Goal: Information Seeking & Learning: Learn about a topic

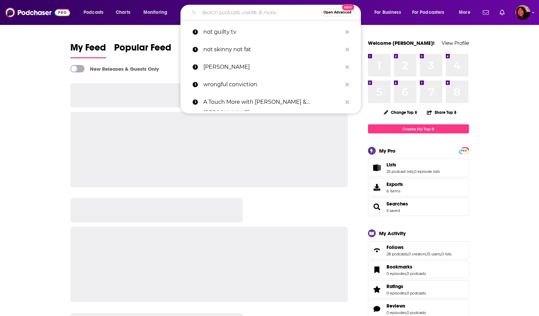
click at [224, 15] on input "Search podcasts, credits, & more..." at bounding box center [260, 12] width 122 height 11
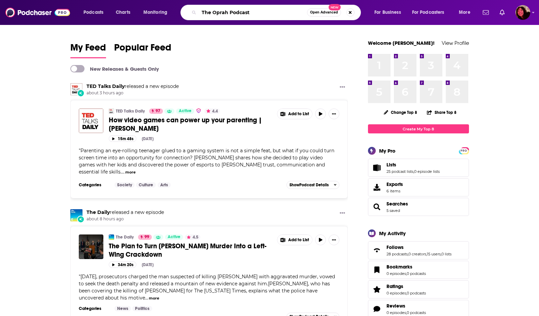
type input "The Oprah Podcast"
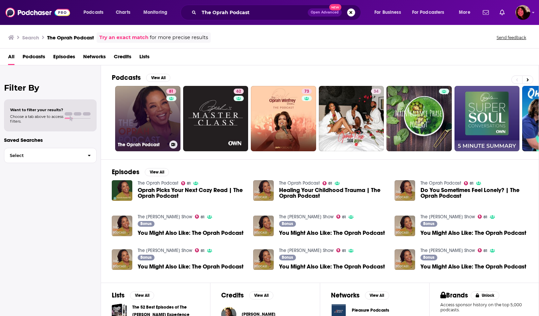
click at [145, 104] on link "81 The Oprah Podcast" at bounding box center [147, 118] width 65 height 65
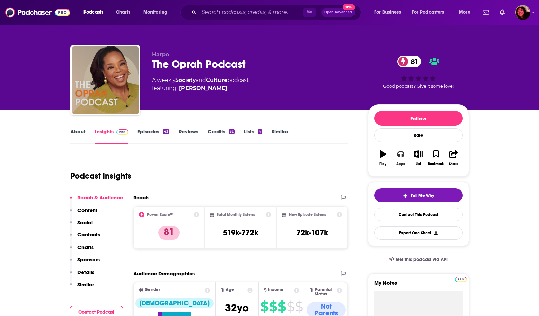
click at [401, 156] on icon "button" at bounding box center [400, 153] width 7 height 7
